Goal: Transaction & Acquisition: Book appointment/travel/reservation

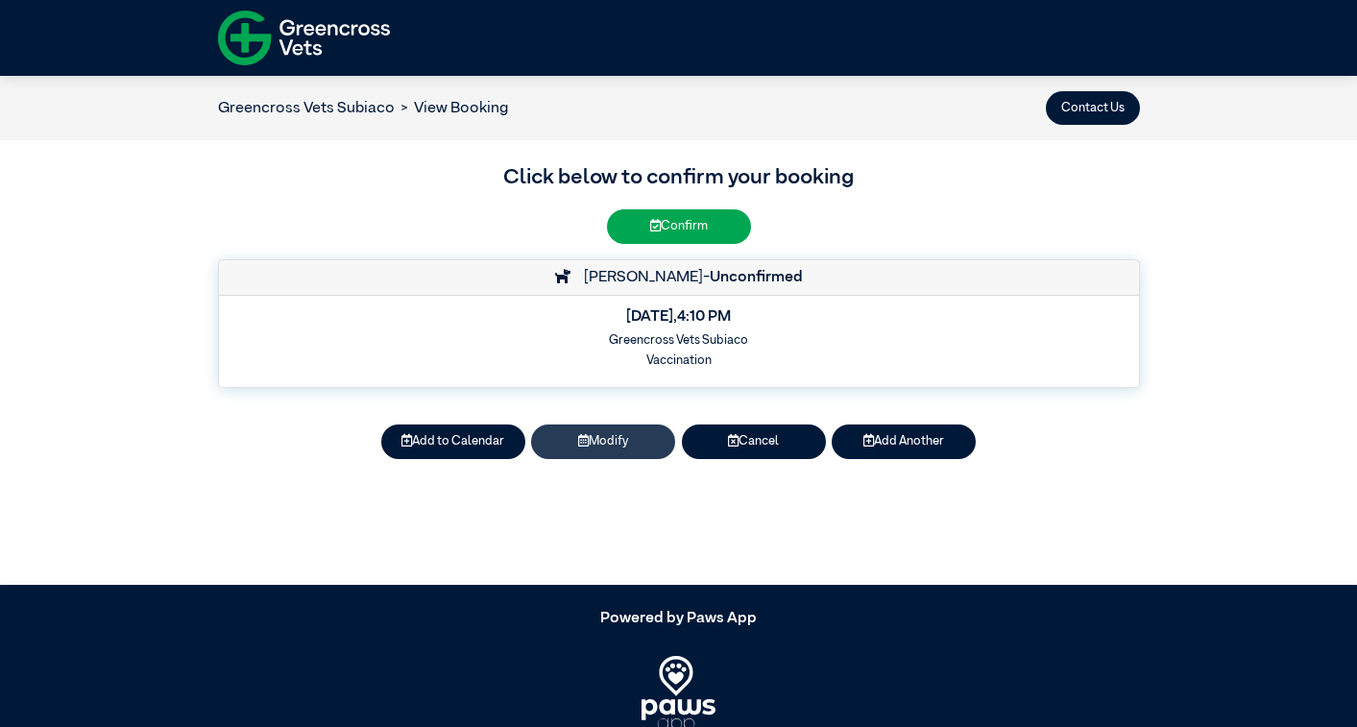
click at [603, 437] on button "Modify" at bounding box center [603, 442] width 144 height 34
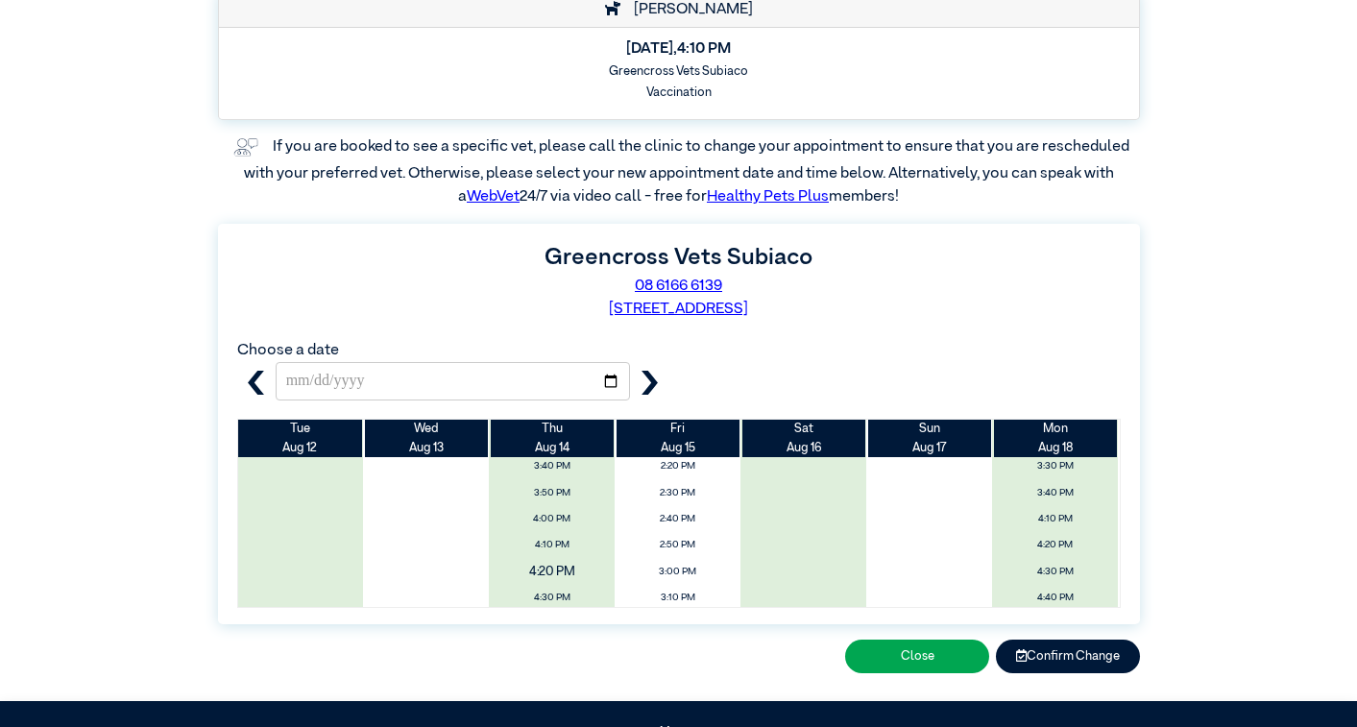
scroll to position [843, 0]
click at [544, 507] on span "4:10 PM" at bounding box center [552, 521] width 150 height 29
click at [1056, 648] on button "Confirm Change" at bounding box center [1068, 657] width 144 height 34
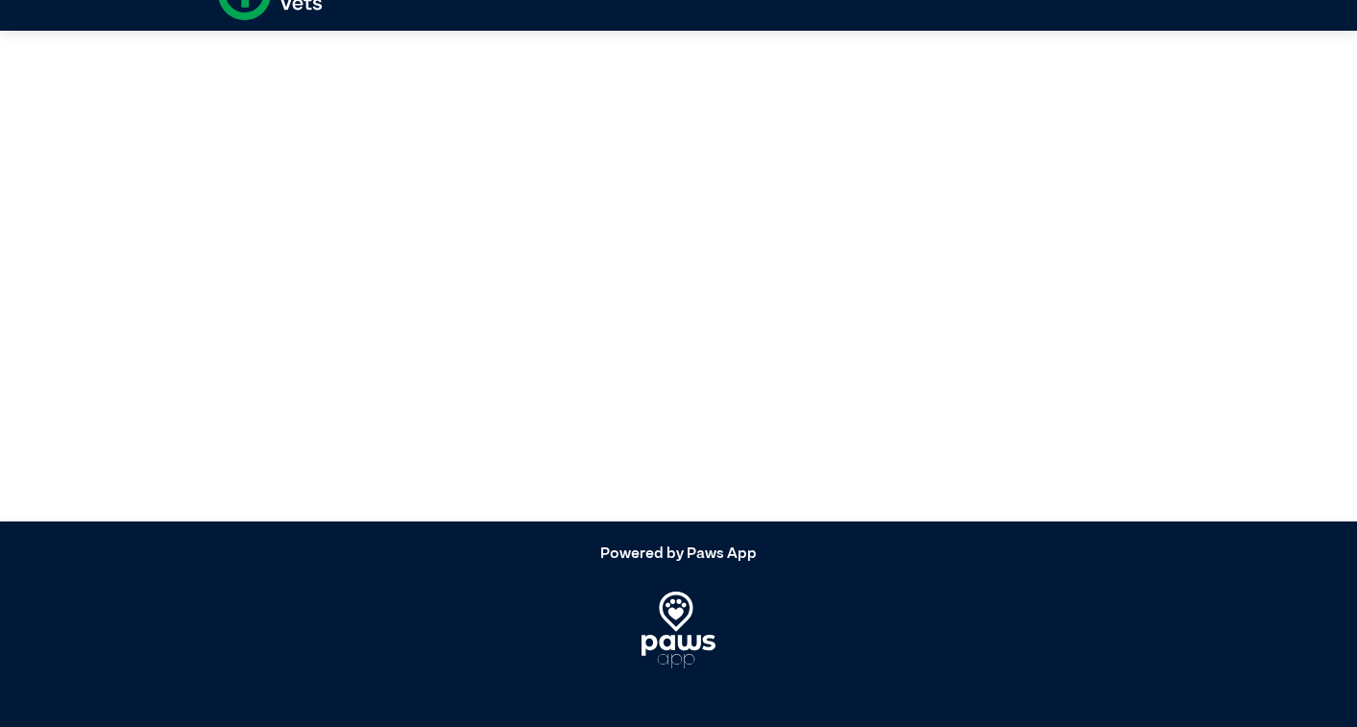
scroll to position [46, 0]
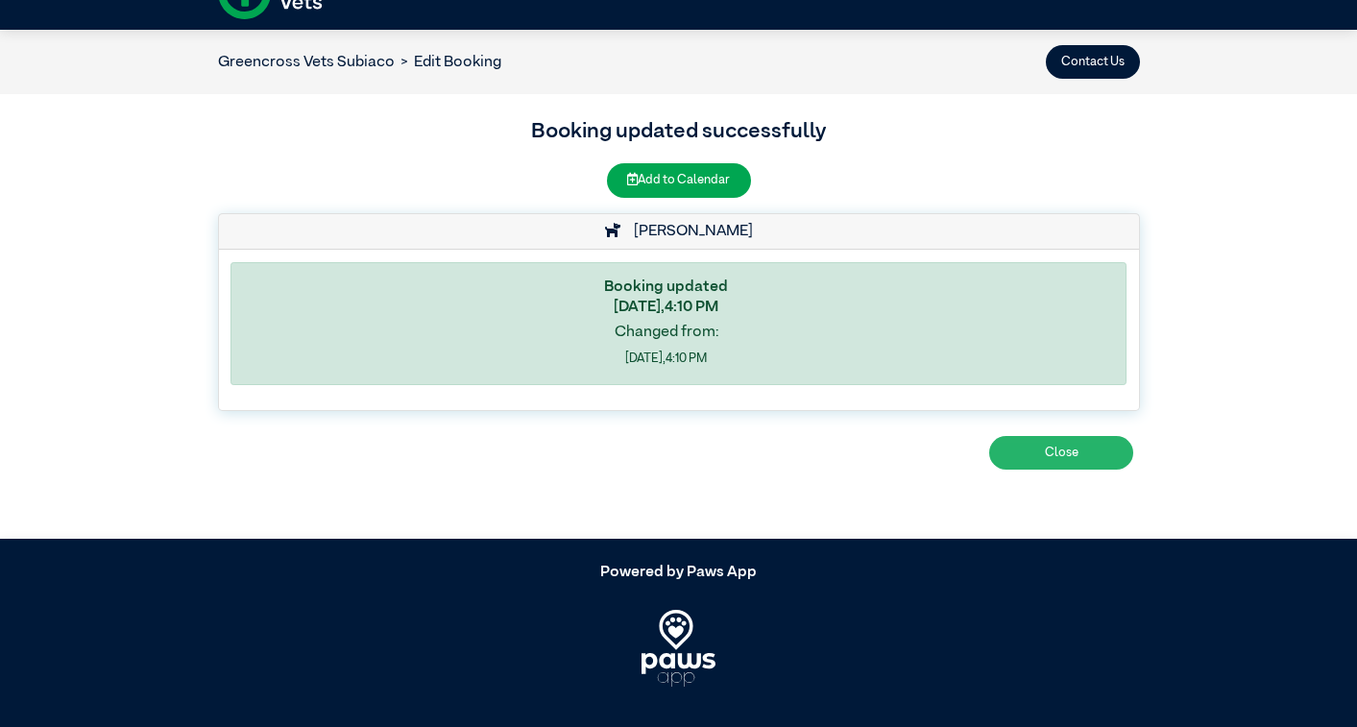
click at [1048, 449] on button "Close" at bounding box center [1061, 453] width 144 height 34
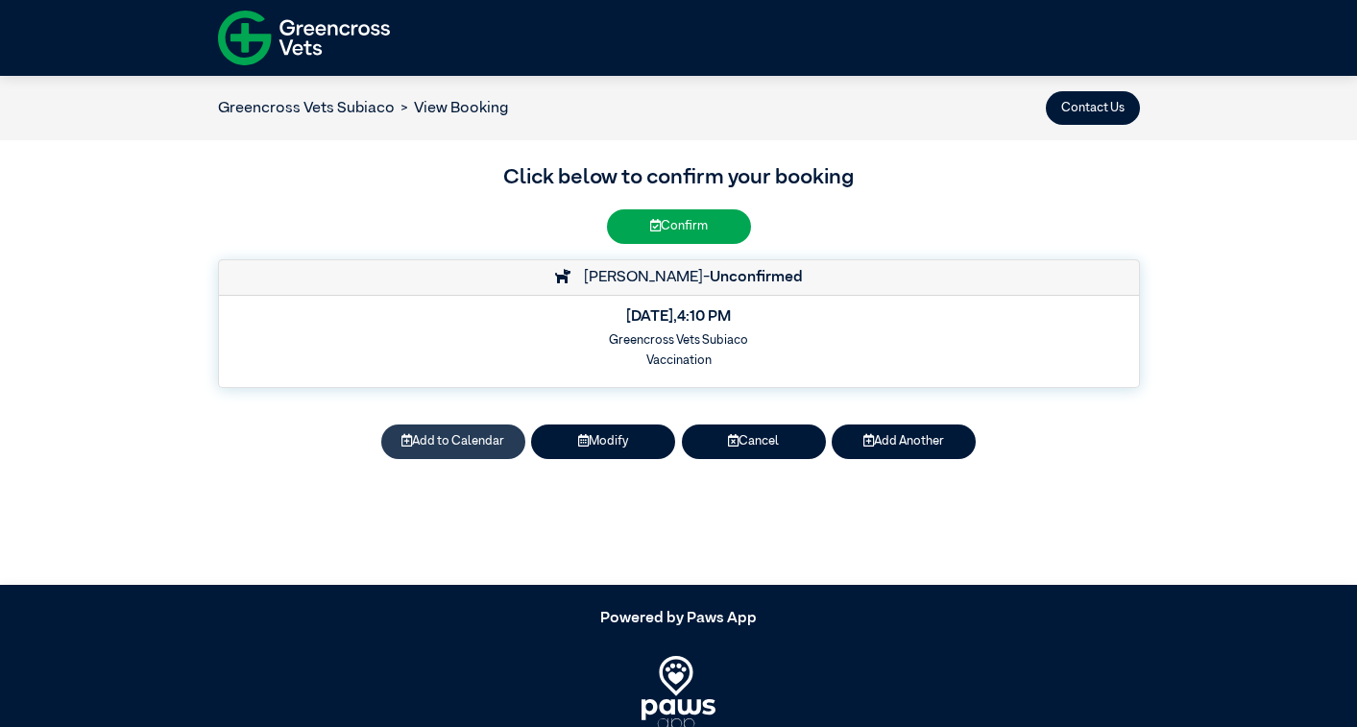
click at [484, 439] on button "Add to Calendar" at bounding box center [453, 442] width 144 height 34
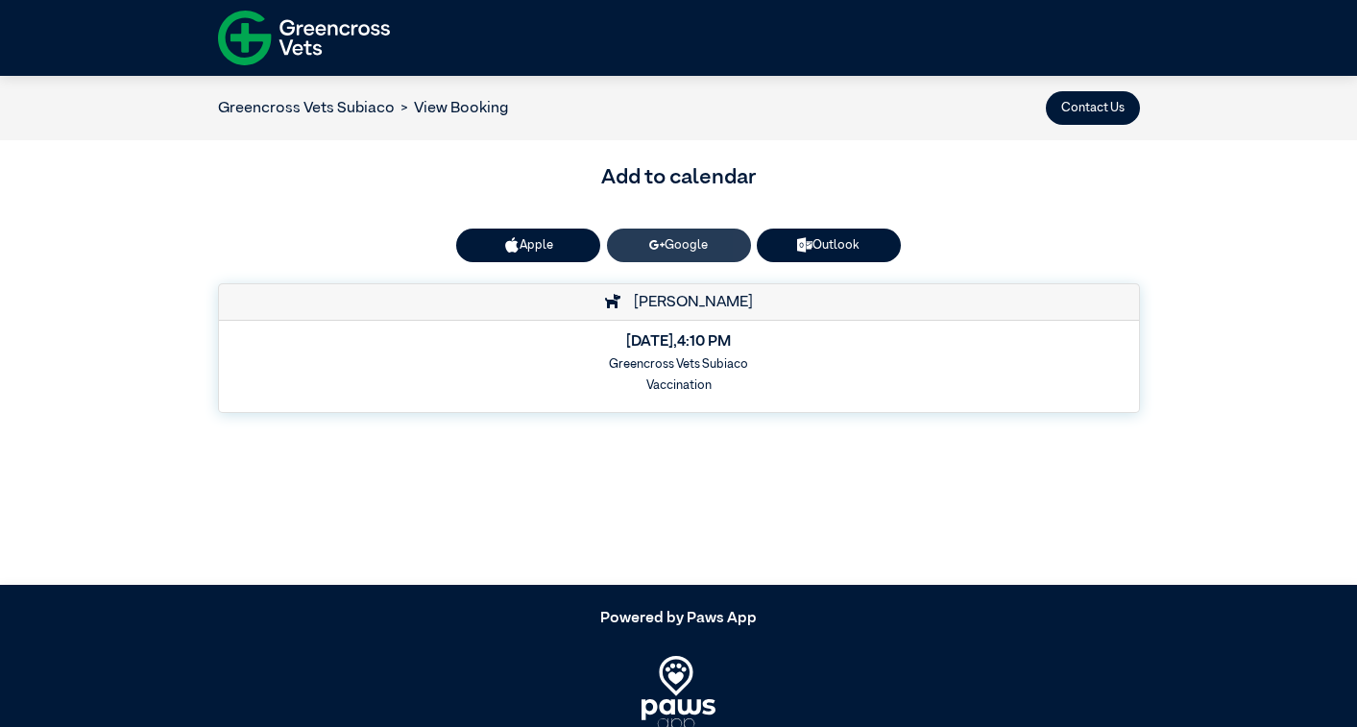
click at [704, 235] on link "Google" at bounding box center [679, 246] width 144 height 34
